Goal: Task Accomplishment & Management: Use online tool/utility

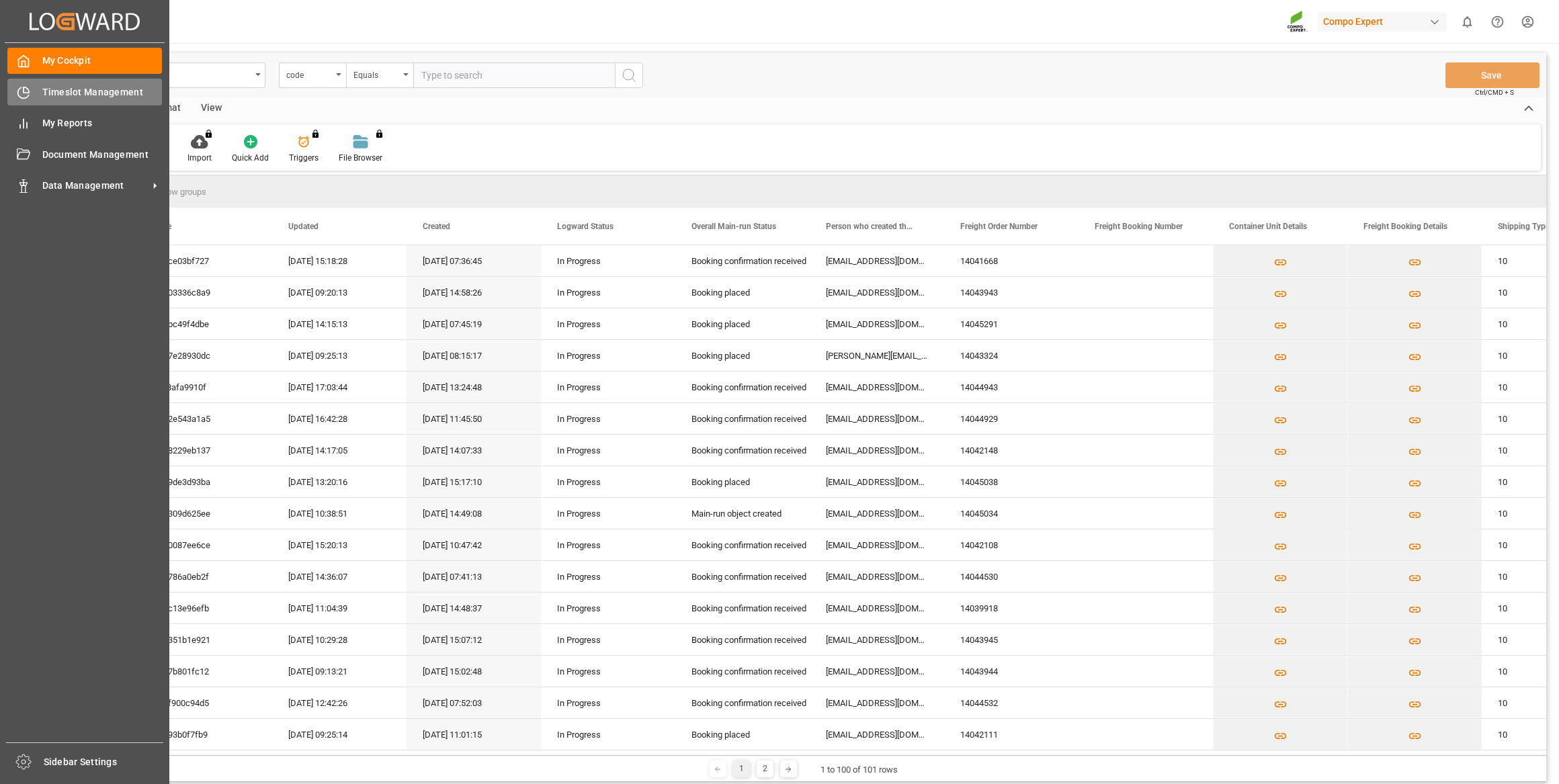
click at [30, 92] on icon at bounding box center [24, 92] width 14 height 14
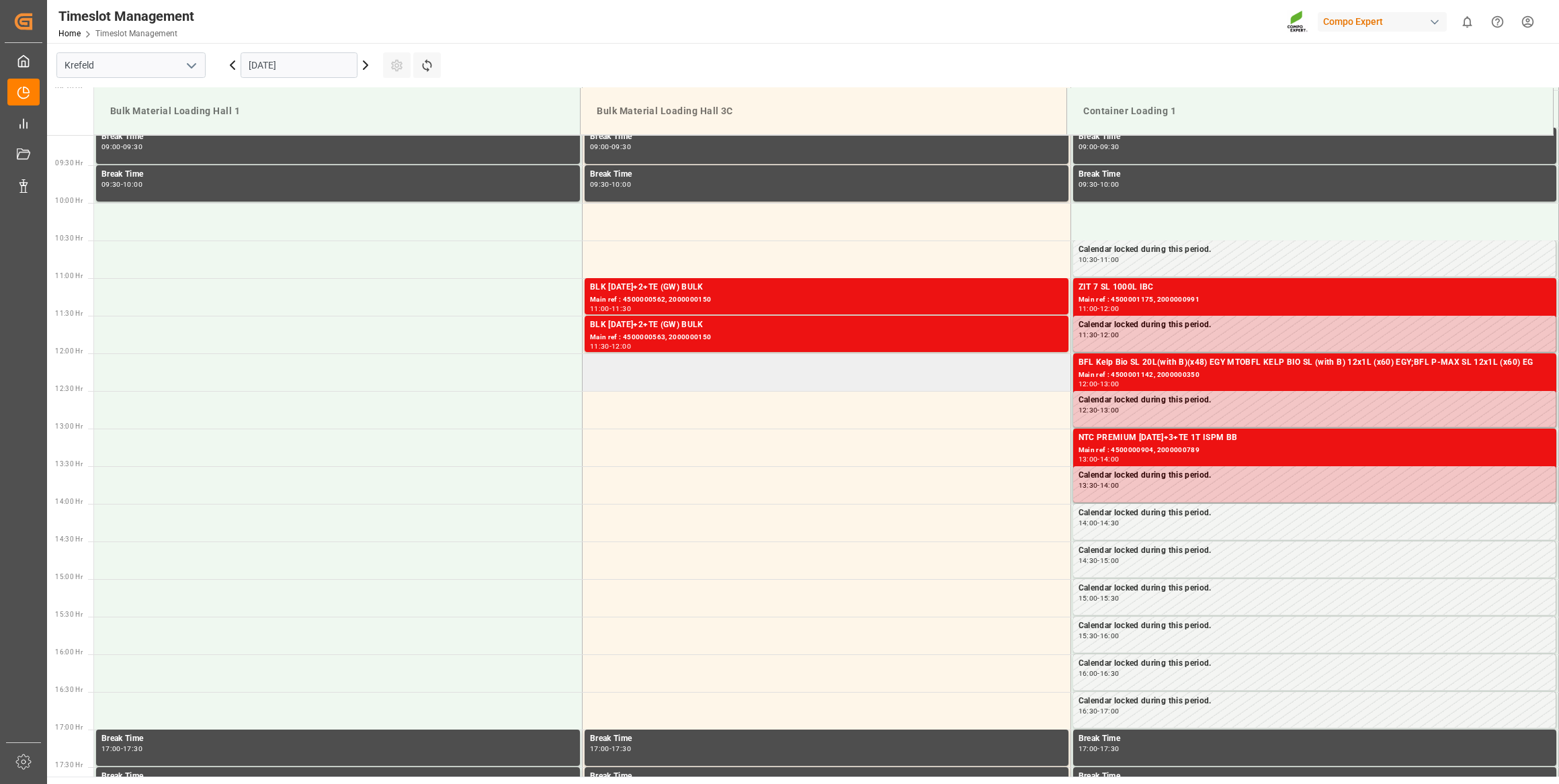
scroll to position [743, 0]
